Goal: Task Accomplishment & Management: Use online tool/utility

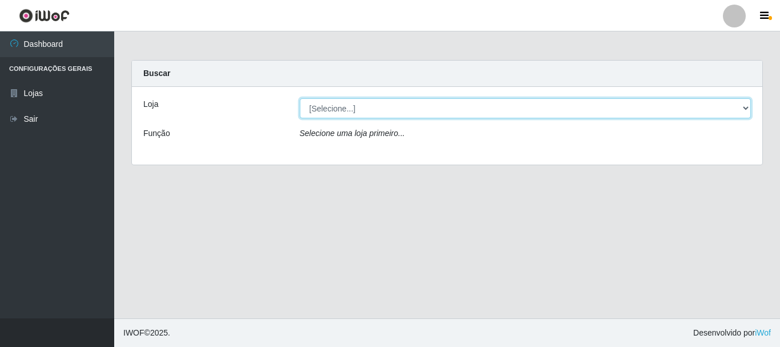
click at [340, 106] on select "[Selecione...] [GEOGRAPHIC_DATA] [GEOGRAPHIC_DATA]" at bounding box center [526, 108] width 452 height 20
select select "64"
click at [300, 98] on select "[Selecione...] [GEOGRAPHIC_DATA] [GEOGRAPHIC_DATA]" at bounding box center [526, 108] width 452 height 20
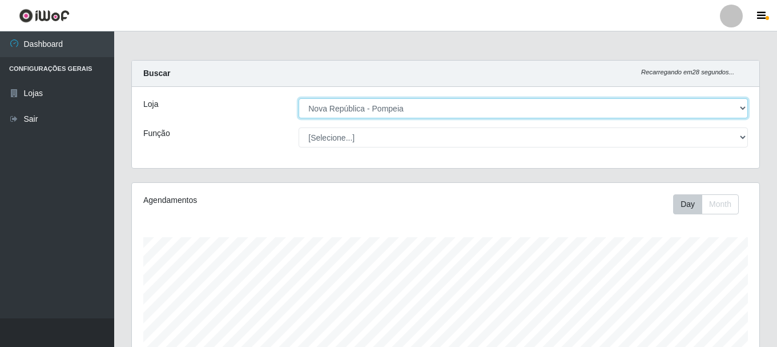
scroll to position [237, 628]
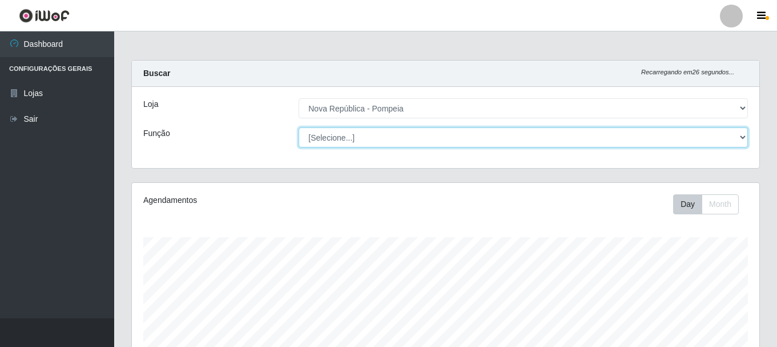
click at [334, 138] on select "[Selecione...] Balconista Operador de Caixa Recepcionista Repositor" at bounding box center [523, 137] width 449 height 20
select select "43"
click at [299, 127] on select "[Selecione...] Balconista Operador de Caixa Recepcionista Repositor" at bounding box center [523, 137] width 449 height 20
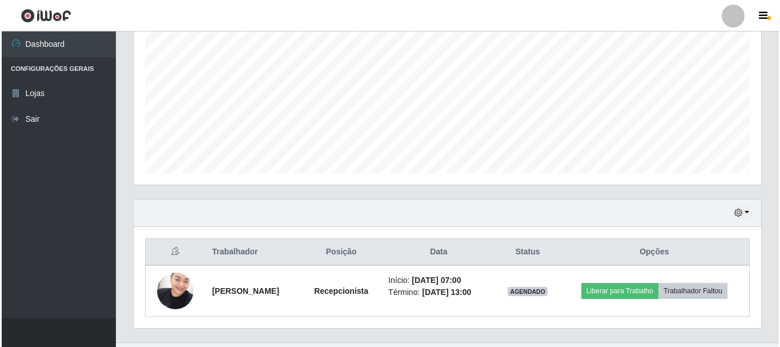
scroll to position [259, 0]
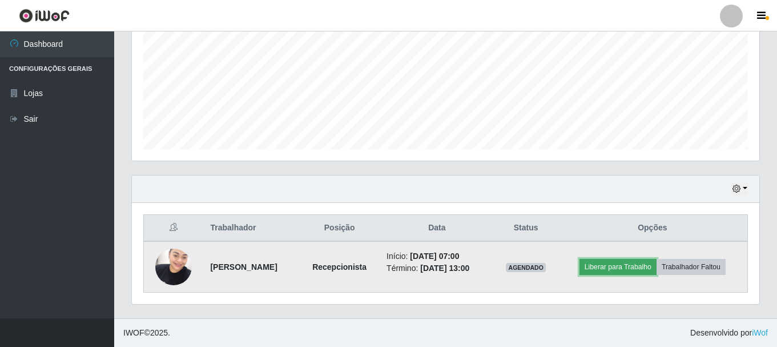
click at [607, 266] on button "Liberar para Trabalho" at bounding box center [618, 267] width 77 height 16
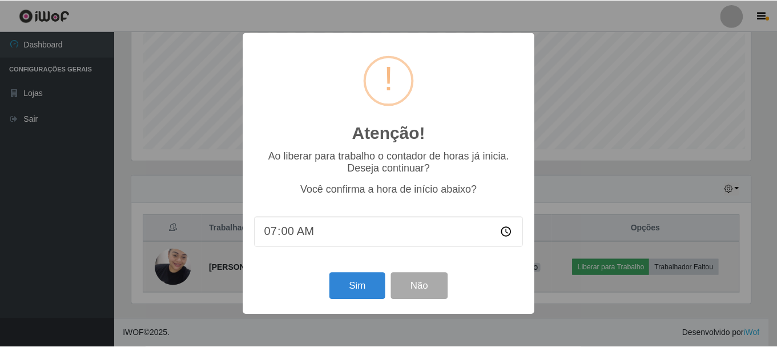
scroll to position [237, 622]
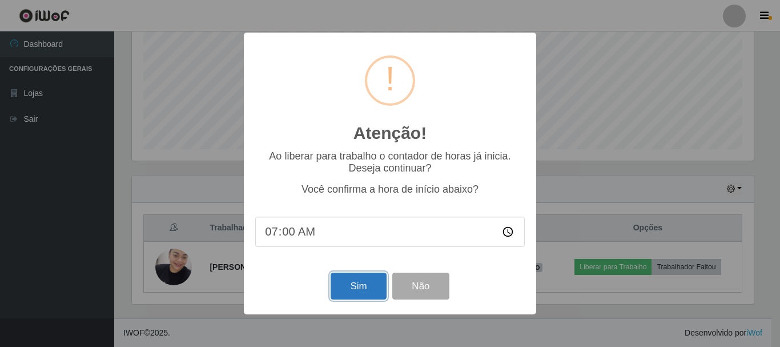
click at [364, 289] on button "Sim" at bounding box center [358, 285] width 55 height 27
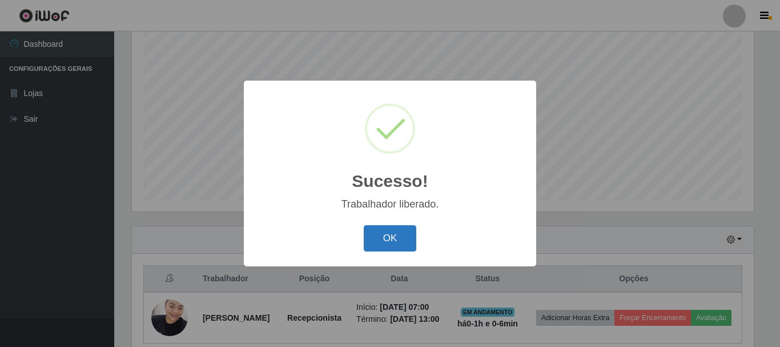
click at [397, 232] on button "OK" at bounding box center [390, 238] width 53 height 27
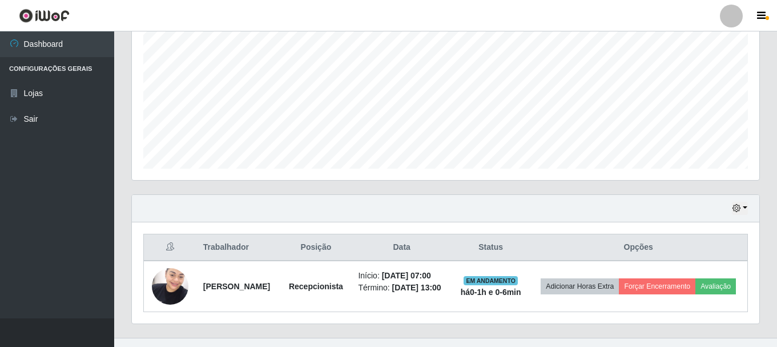
scroll to position [268, 0]
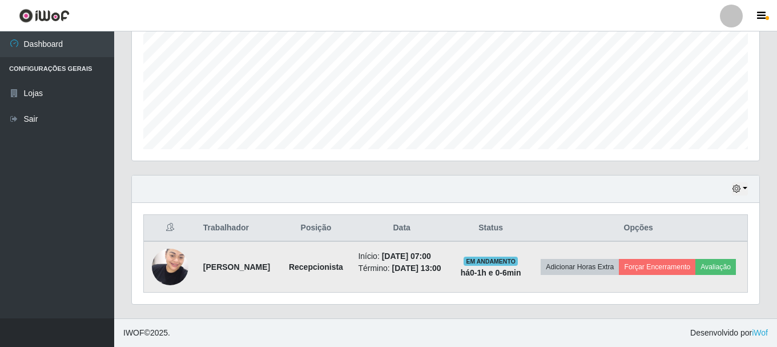
drag, startPoint x: 200, startPoint y: 259, endPoint x: 278, endPoint y: 277, distance: 79.1
click at [278, 277] on td "[PERSON_NAME]" at bounding box center [238, 266] width 85 height 51
copy strong "[PERSON_NAME]"
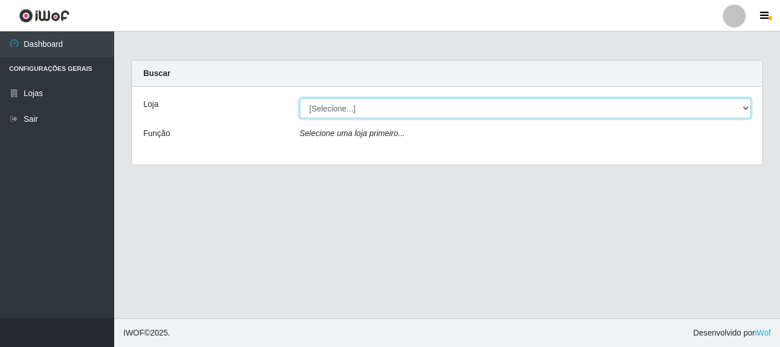
click at [330, 105] on select "[Selecione...] [GEOGRAPHIC_DATA] [GEOGRAPHIC_DATA]" at bounding box center [526, 108] width 452 height 20
select select "64"
click at [300, 98] on select "[Selecione...] [GEOGRAPHIC_DATA] [GEOGRAPHIC_DATA]" at bounding box center [526, 108] width 452 height 20
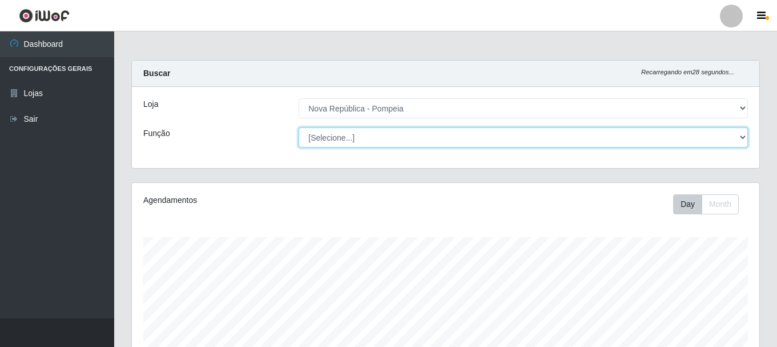
click at [335, 138] on select "[Selecione...] Balconista Operador de Caixa Recepcionista Repositor" at bounding box center [523, 137] width 449 height 20
select select "22"
click at [299, 127] on select "[Selecione...] Balconista Operador de Caixa Recepcionista Repositor" at bounding box center [523, 137] width 449 height 20
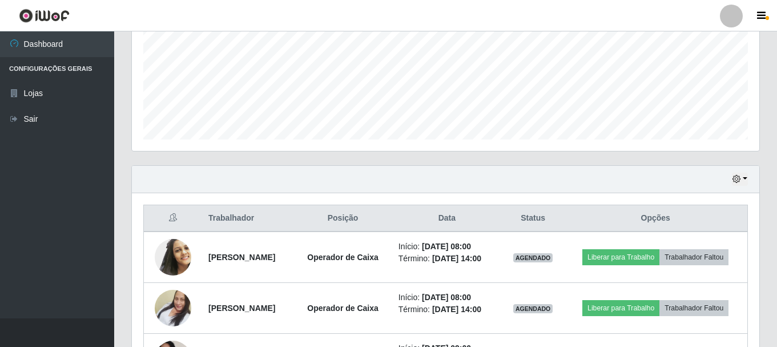
scroll to position [343, 0]
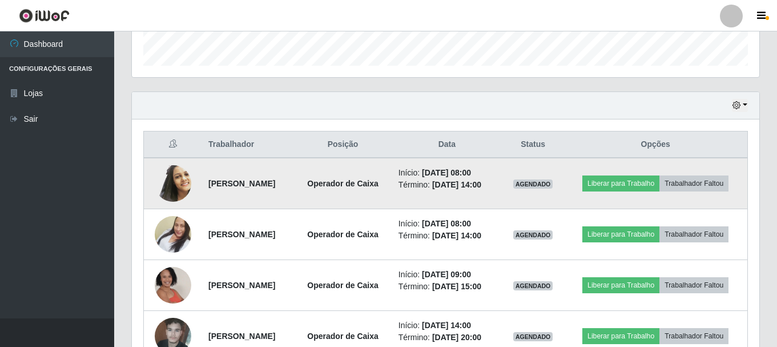
drag, startPoint x: 198, startPoint y: 186, endPoint x: 298, endPoint y: 188, distance: 100.0
click at [294, 188] on td "[PERSON_NAME]" at bounding box center [248, 183] width 93 height 51
copy strong "[PERSON_NAME]"
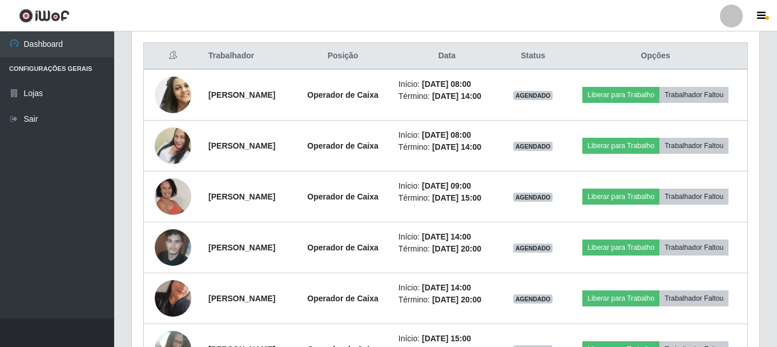
scroll to position [457, 0]
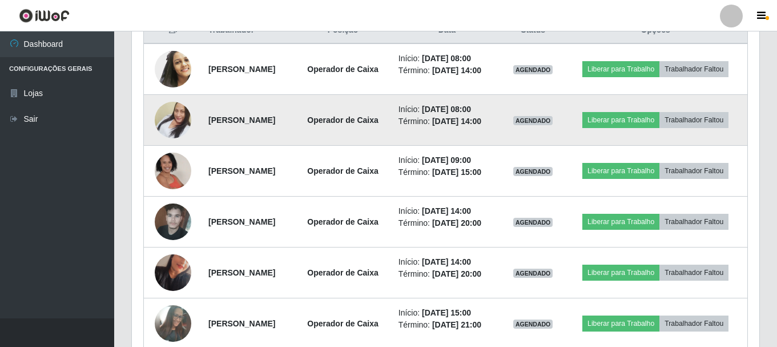
drag, startPoint x: 199, startPoint y: 134, endPoint x: 304, endPoint y: 137, distance: 105.1
click at [294, 137] on td "[PERSON_NAME]" at bounding box center [248, 120] width 93 height 51
copy strong "[PERSON_NAME]"
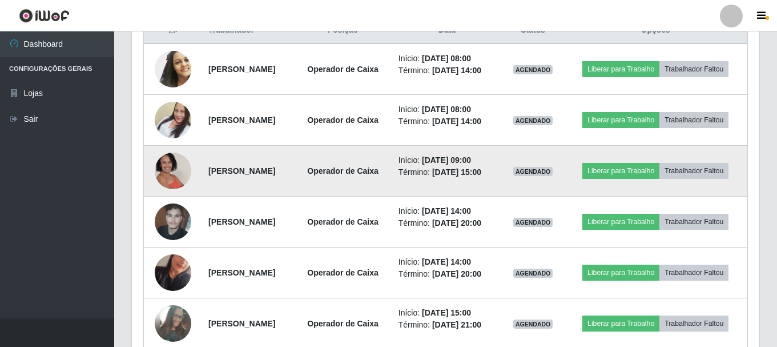
drag, startPoint x: 199, startPoint y: 192, endPoint x: 328, endPoint y: 197, distance: 129.2
click at [294, 196] on td "[PERSON_NAME]" at bounding box center [248, 171] width 93 height 51
copy strong "[PERSON_NAME]"
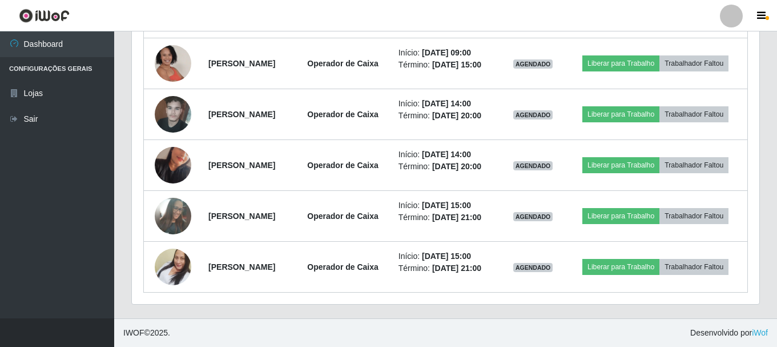
scroll to position [571, 0]
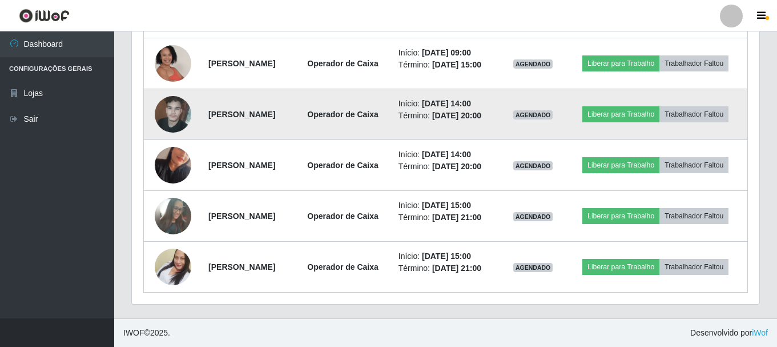
drag, startPoint x: 200, startPoint y: 137, endPoint x: 308, endPoint y: 139, distance: 107.4
click at [294, 139] on td "[PERSON_NAME]" at bounding box center [248, 114] width 93 height 51
copy strong "[PERSON_NAME]"
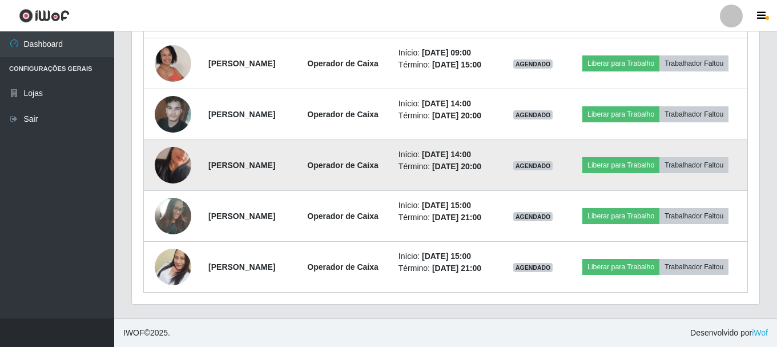
drag, startPoint x: 200, startPoint y: 198, endPoint x: 312, endPoint y: 194, distance: 112.6
click at [294, 191] on td "[PERSON_NAME]" at bounding box center [248, 165] width 93 height 51
copy strong "[PERSON_NAME]"
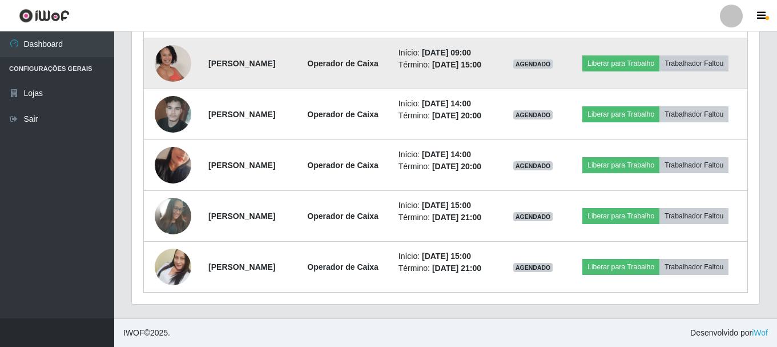
scroll to position [624, 0]
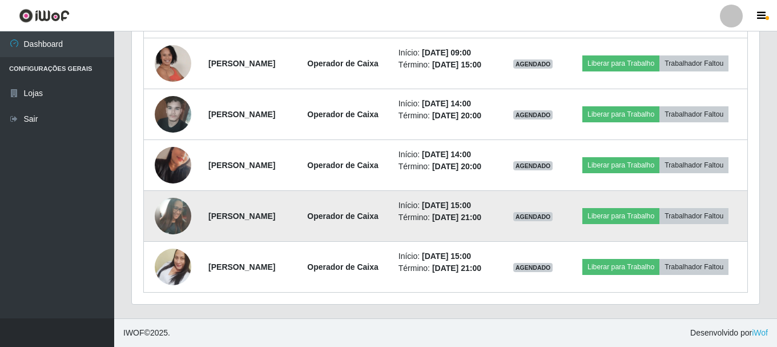
drag, startPoint x: 199, startPoint y: 199, endPoint x: 320, endPoint y: 212, distance: 121.9
click at [294, 212] on td "[PERSON_NAME]" at bounding box center [248, 216] width 93 height 51
copy strong "[PERSON_NAME]"
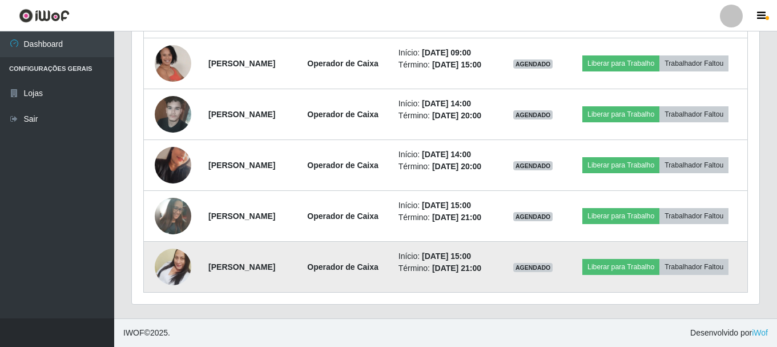
drag, startPoint x: 196, startPoint y: 263, endPoint x: 298, endPoint y: 258, distance: 102.3
click at [294, 253] on td "[PERSON_NAME]" at bounding box center [248, 267] width 93 height 51
copy strong "[PERSON_NAME]"
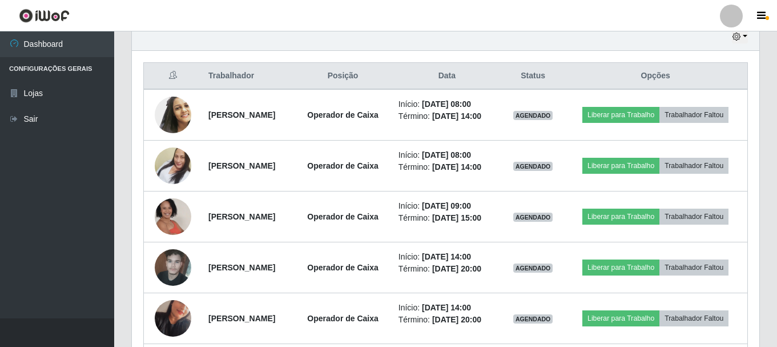
scroll to position [396, 0]
